Goal: Task Accomplishment & Management: Use online tool/utility

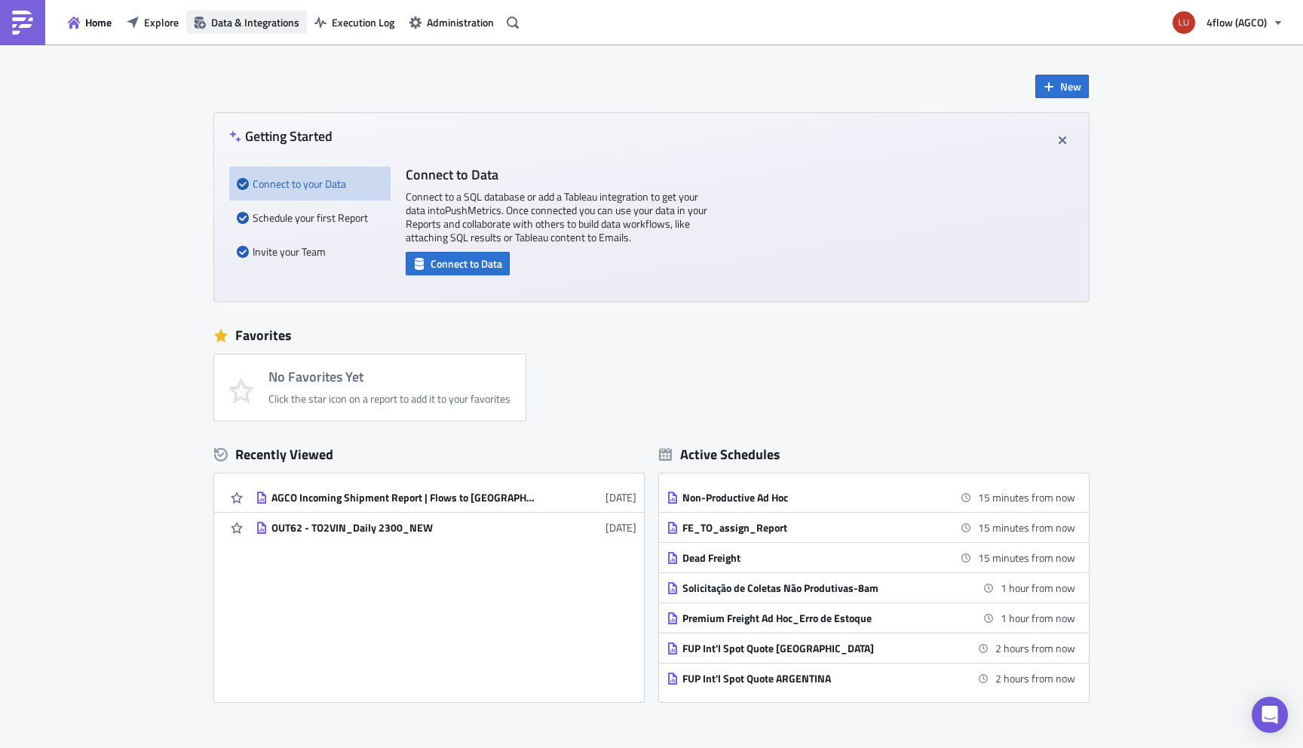
click at [242, 21] on span "Data & Integrations" at bounding box center [255, 22] width 88 height 16
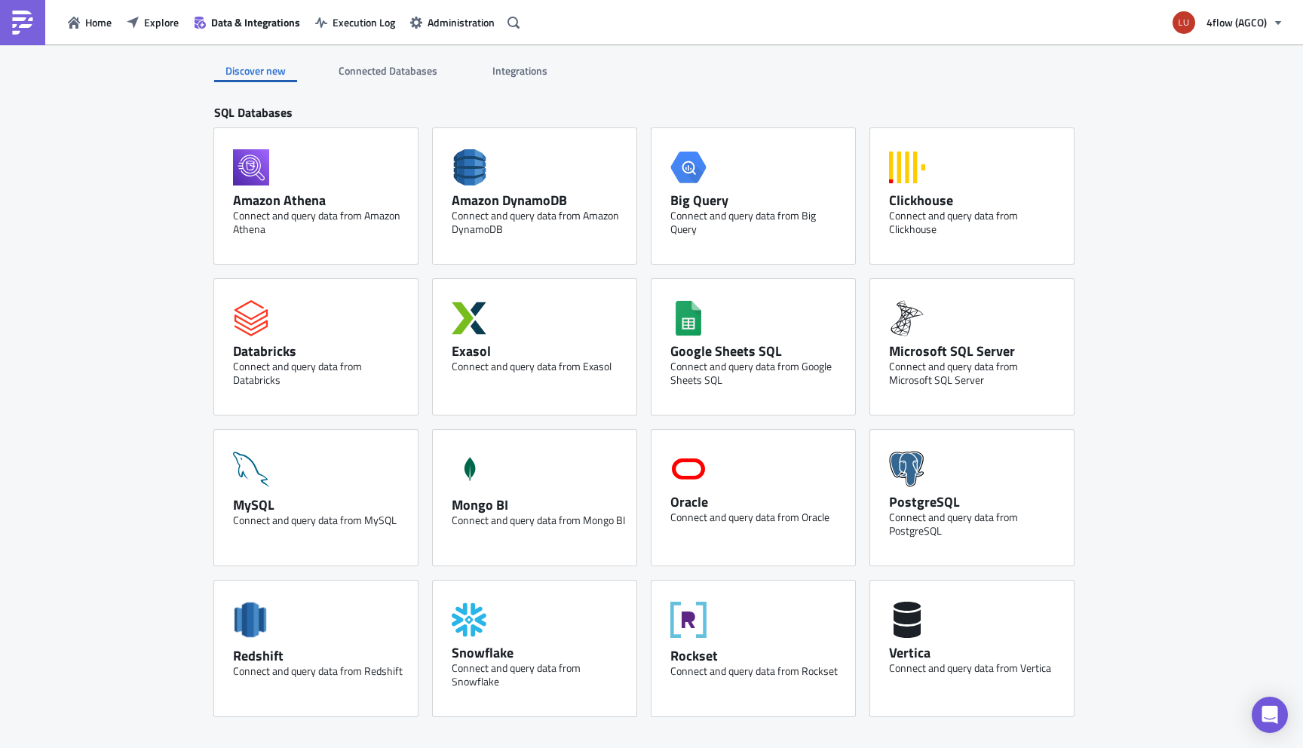
scroll to position [1, 0]
click at [506, 69] on span "Integrations" at bounding box center [520, 70] width 57 height 16
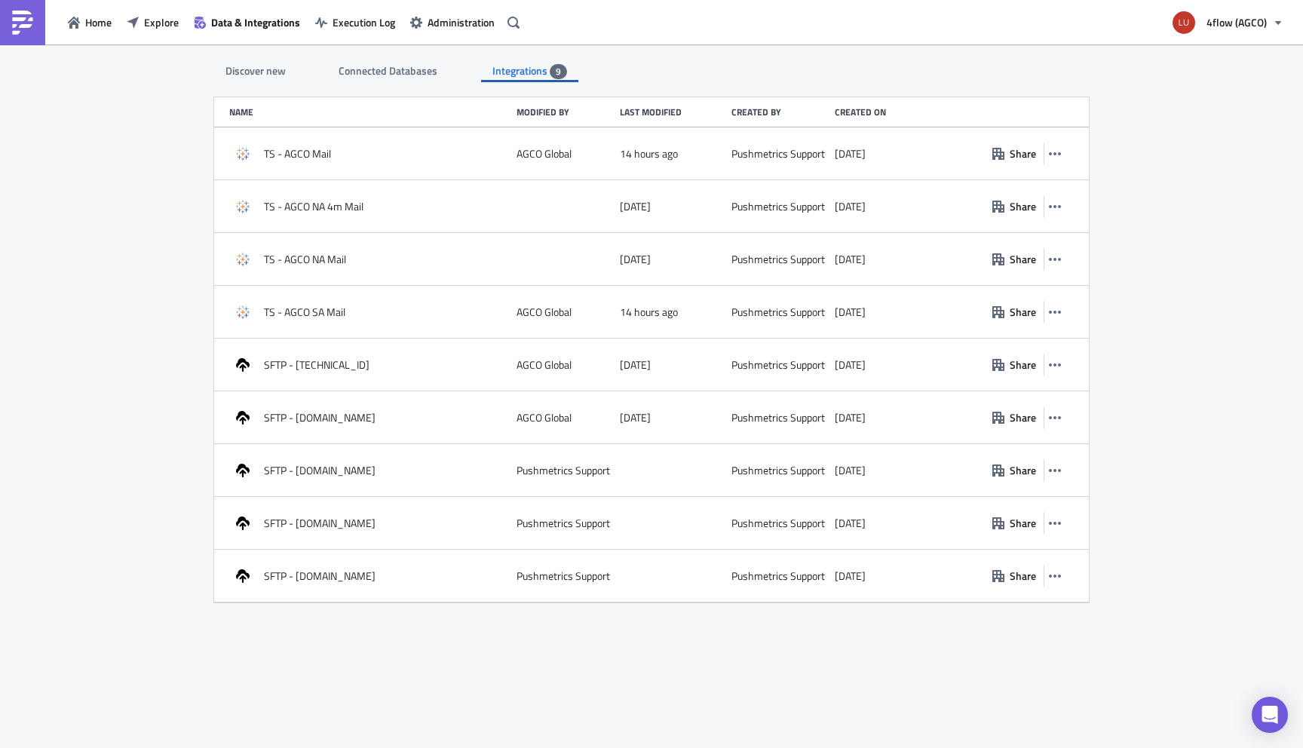
scroll to position [0, 0]
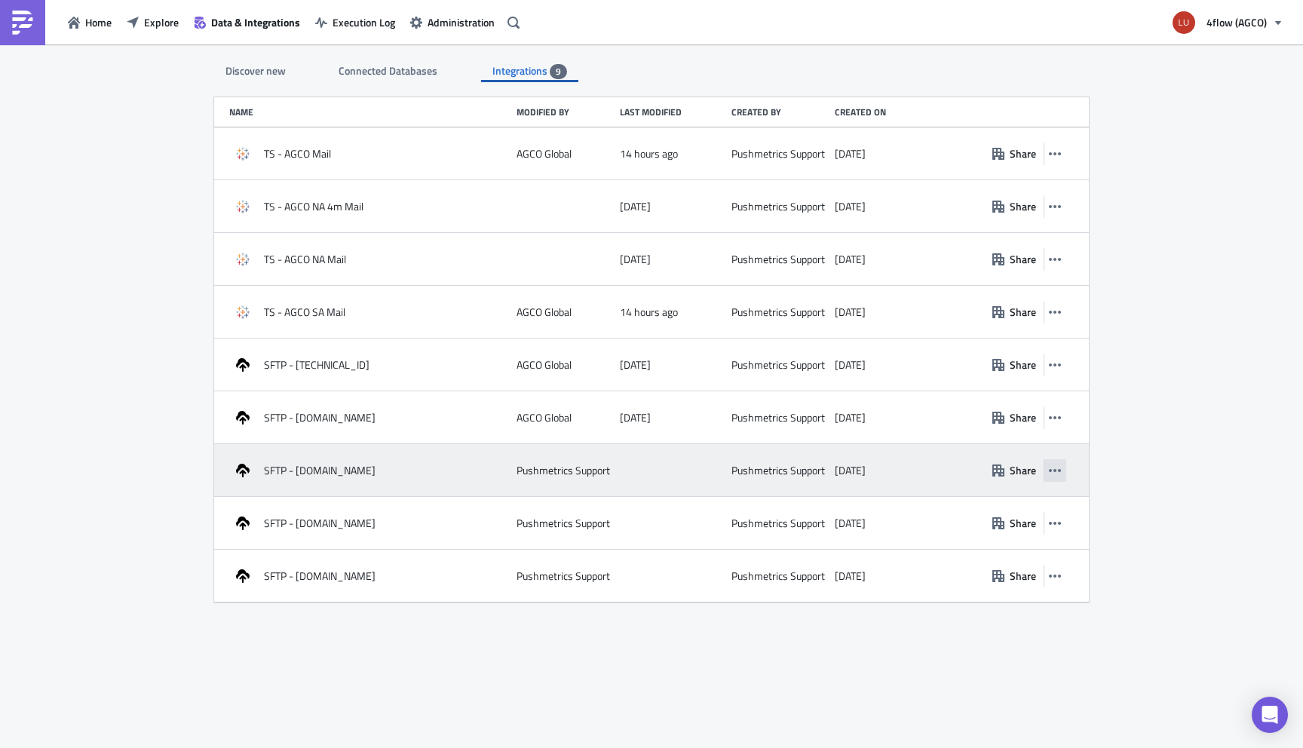
click at [1056, 467] on icon "button" at bounding box center [1055, 470] width 12 height 12
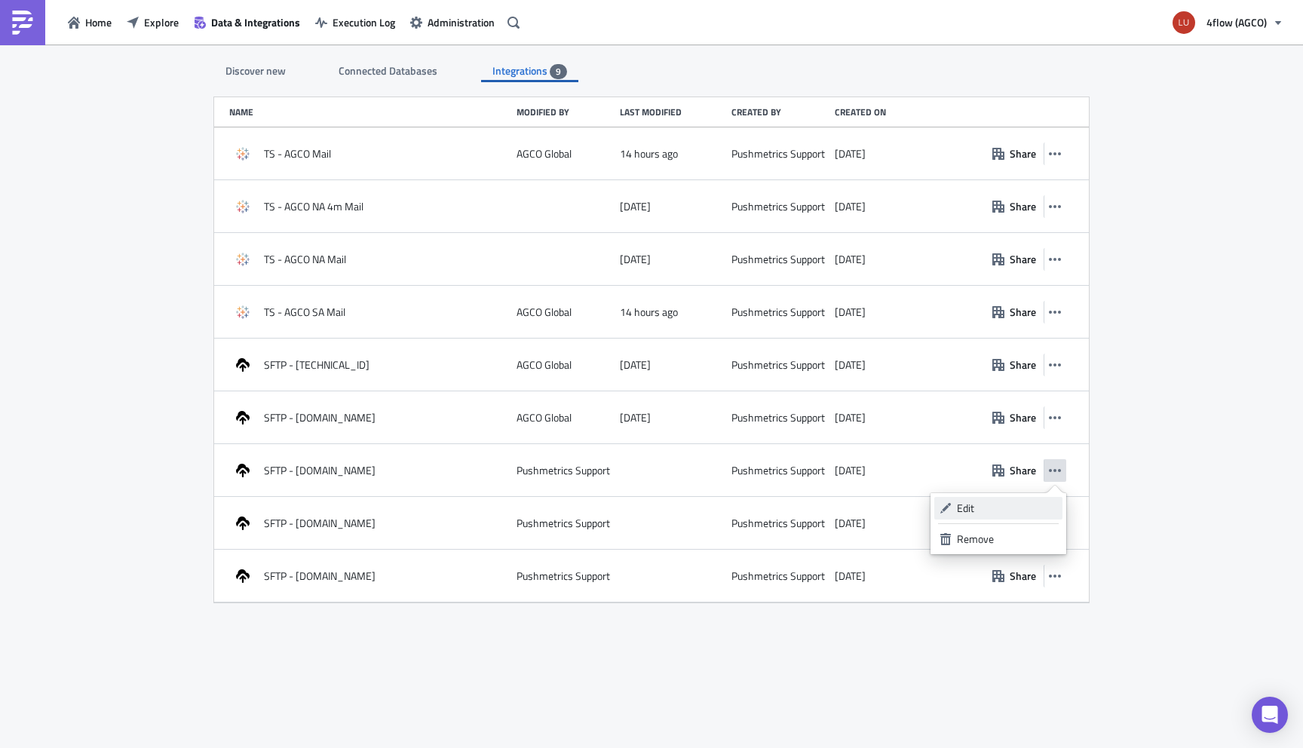
click at [1003, 508] on div "Edit" at bounding box center [1007, 508] width 100 height 15
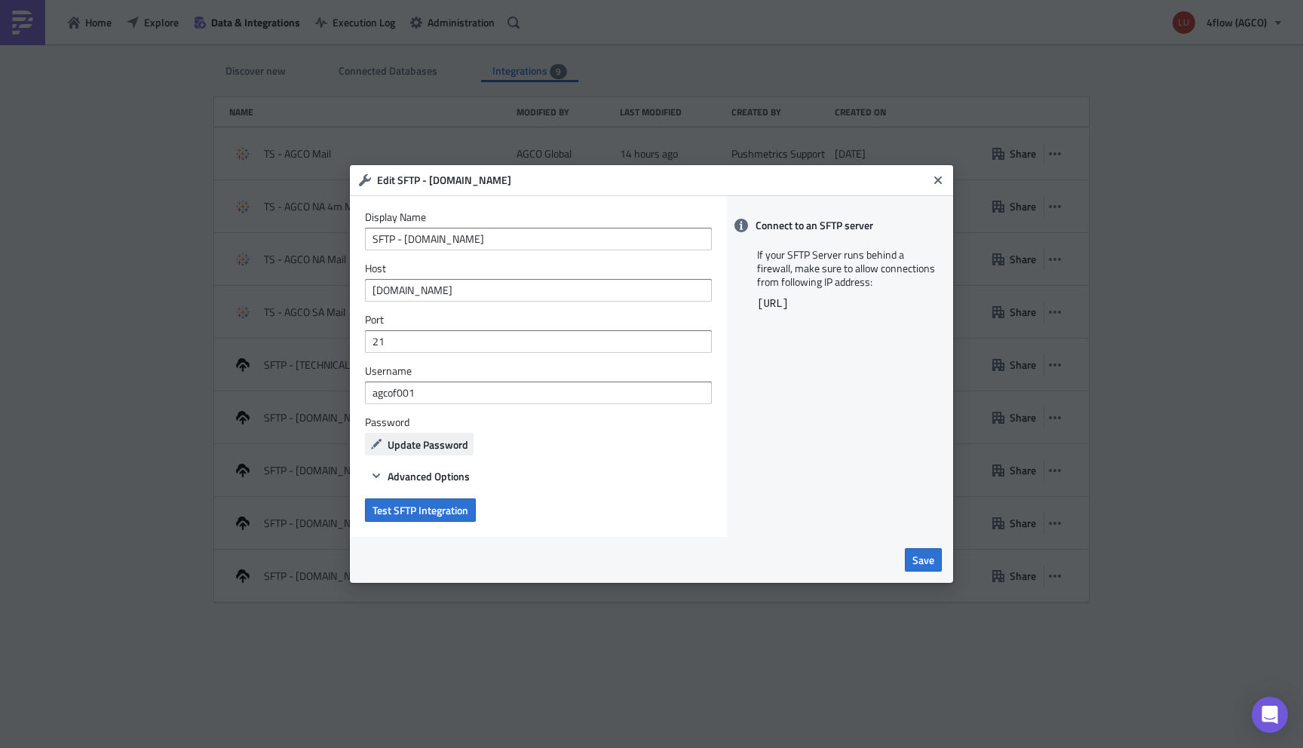
click at [440, 443] on span "Update Password" at bounding box center [428, 445] width 81 height 16
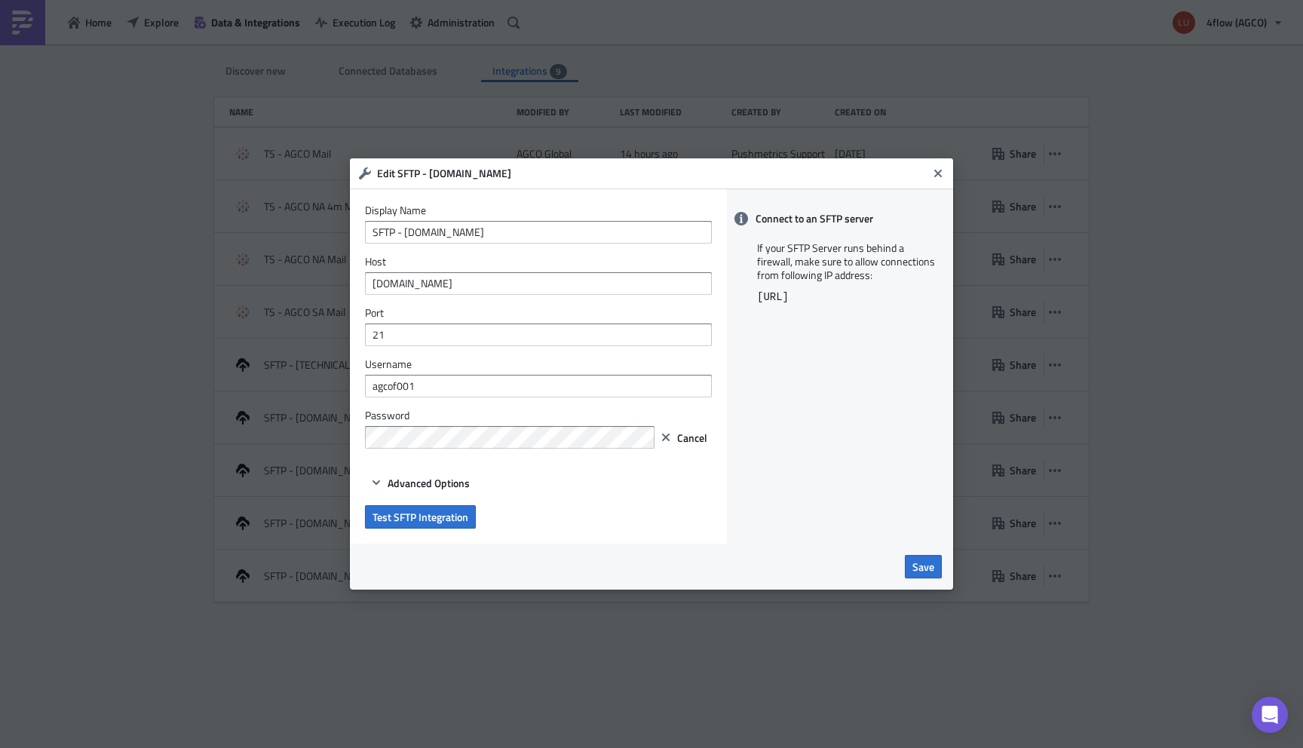
click at [876, 492] on div "Connect to an SFTP server If your SFTP Server runs behind a firewall, make sure…" at bounding box center [840, 365] width 226 height 355
click at [921, 565] on span "Save" at bounding box center [923, 567] width 22 height 16
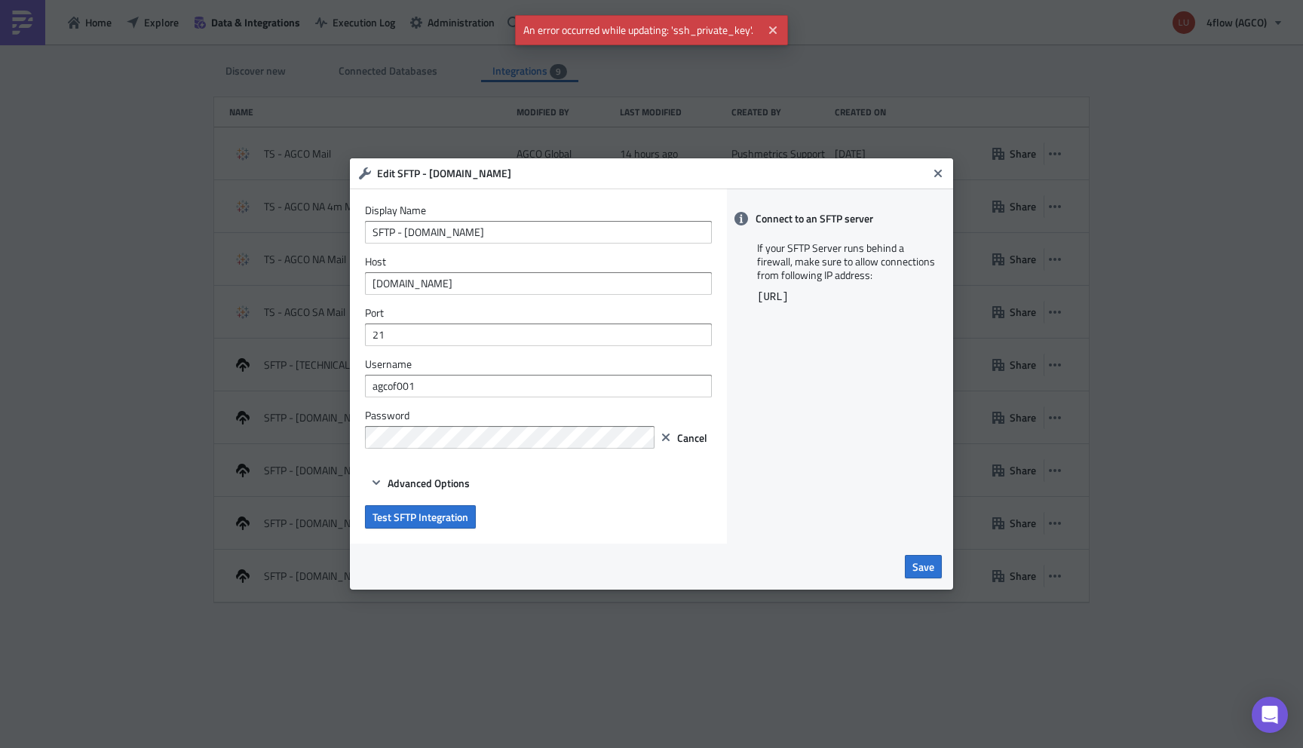
click at [692, 32] on span "An error occurred while updating: 'ssh_private_key'." at bounding box center [638, 30] width 247 height 30
copy span "ssh_private_key"
click at [449, 482] on span "Advanced Options" at bounding box center [429, 483] width 82 height 16
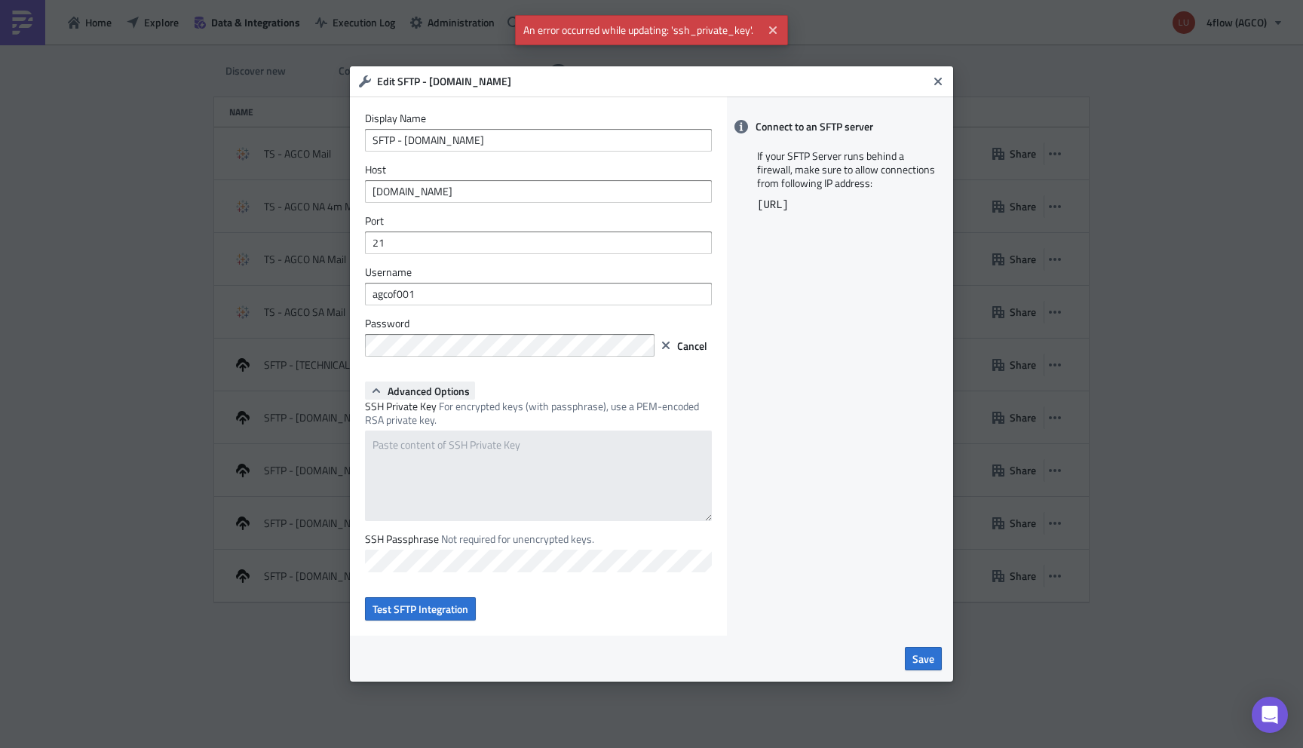
click at [375, 390] on icon "button" at bounding box center [376, 390] width 8 height 5
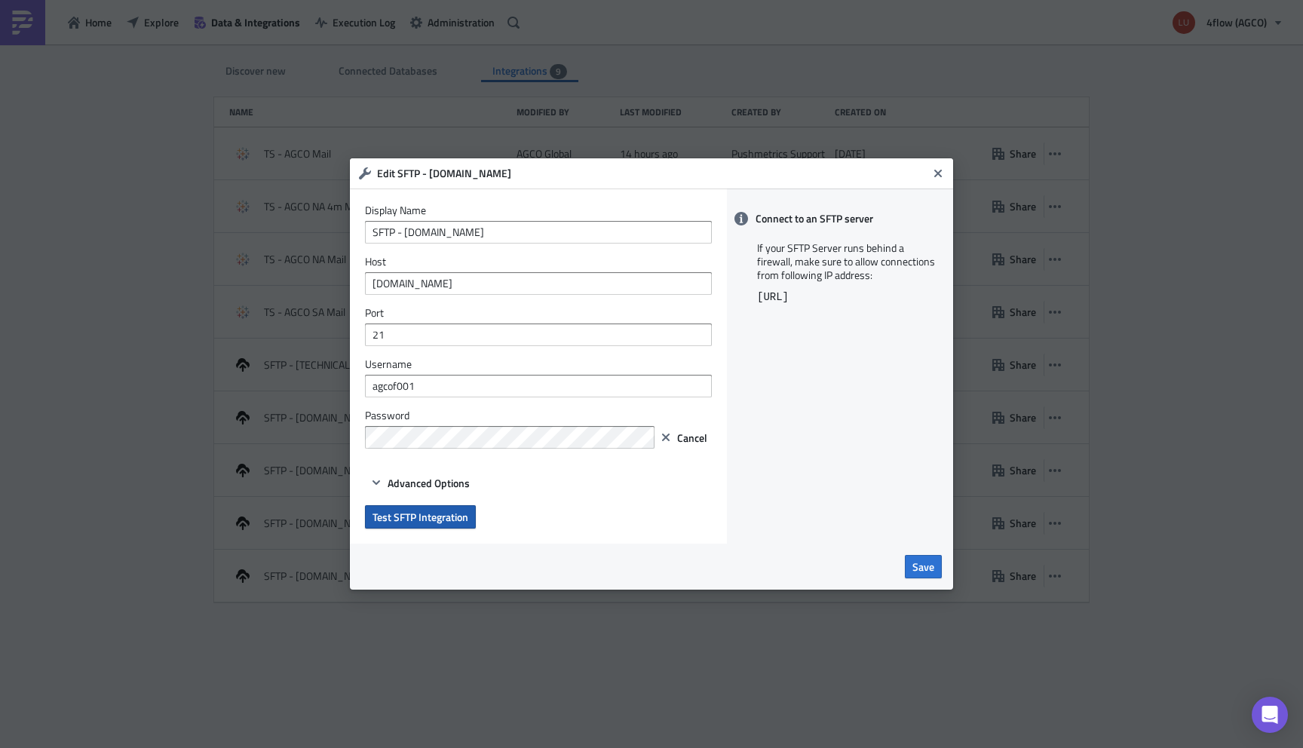
click at [446, 517] on span "Test SFTP Integration" at bounding box center [420, 517] width 96 height 16
click at [924, 565] on span "Save" at bounding box center [923, 567] width 22 height 16
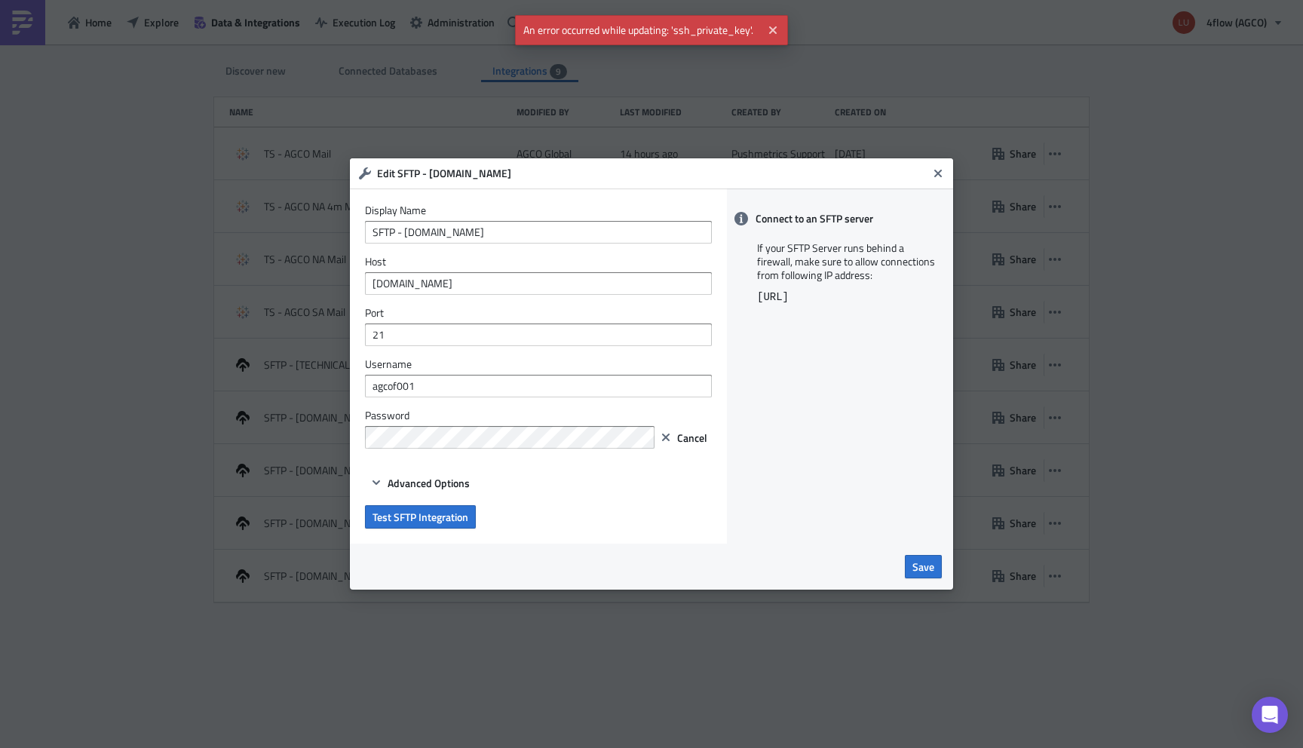
click at [689, 35] on span "An error occurred while updating: 'ssh_private_key'." at bounding box center [638, 30] width 247 height 30
copy span "ssh_private_key"
